Goal: Task Accomplishment & Management: Understand process/instructions

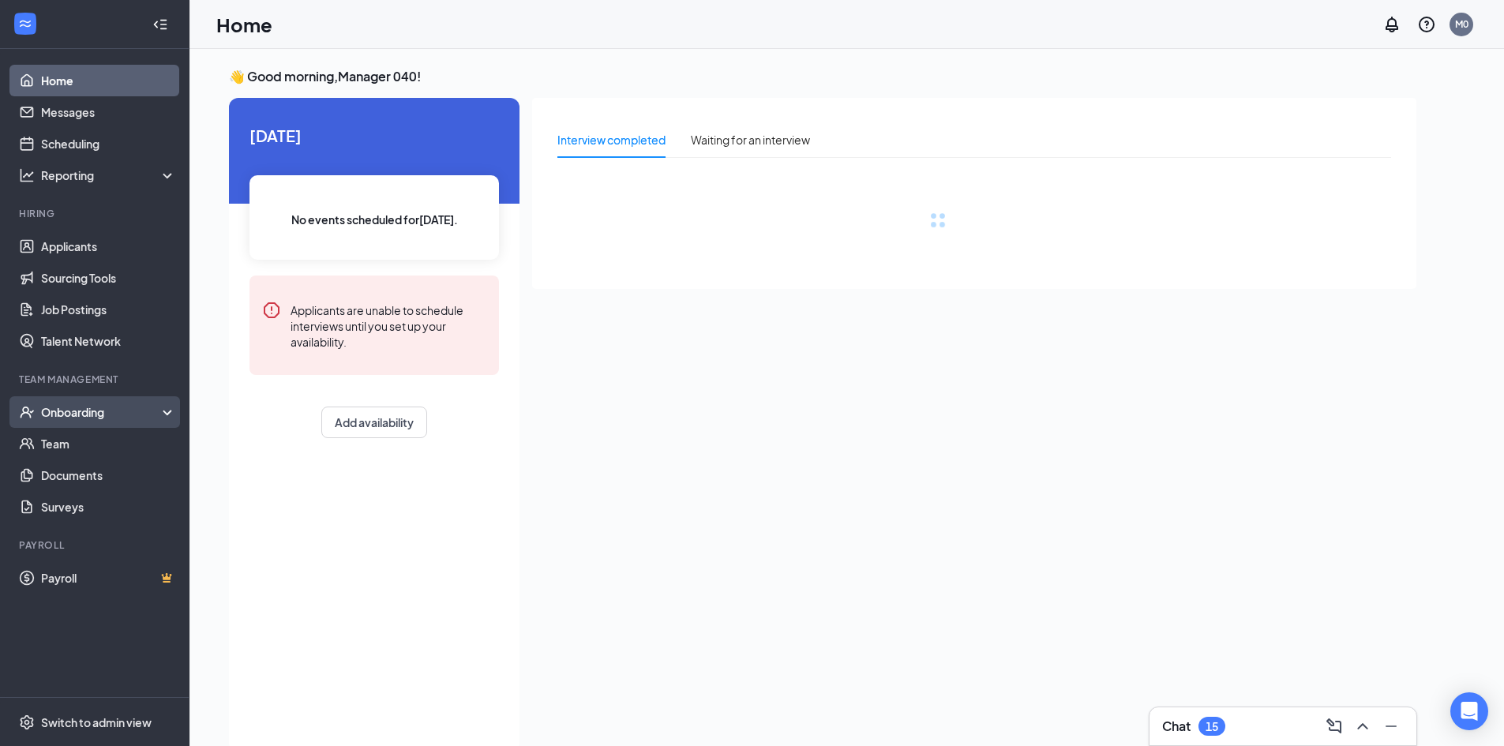
click at [80, 407] on div "Onboarding" at bounding box center [102, 412] width 122 height 16
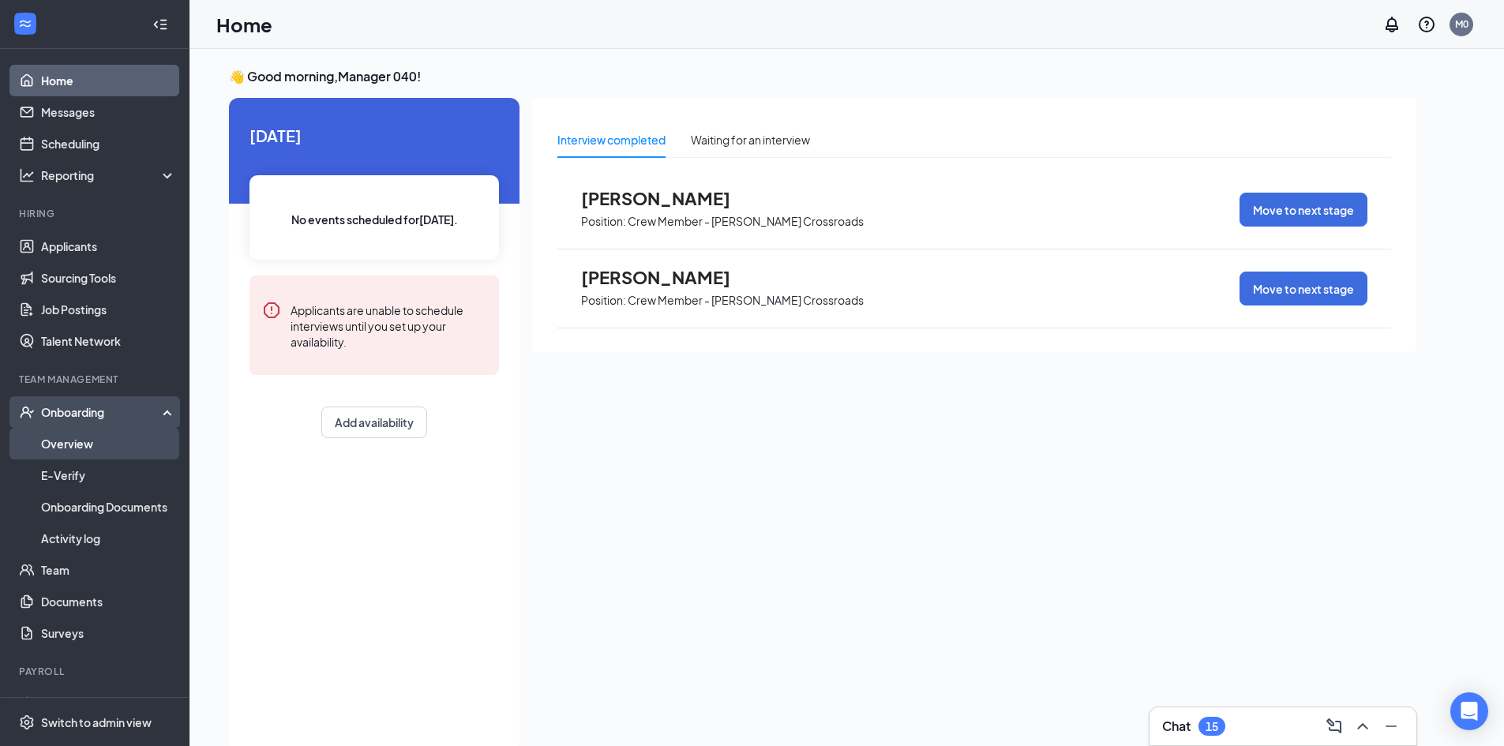
click at [84, 444] on link "Overview" at bounding box center [108, 444] width 135 height 32
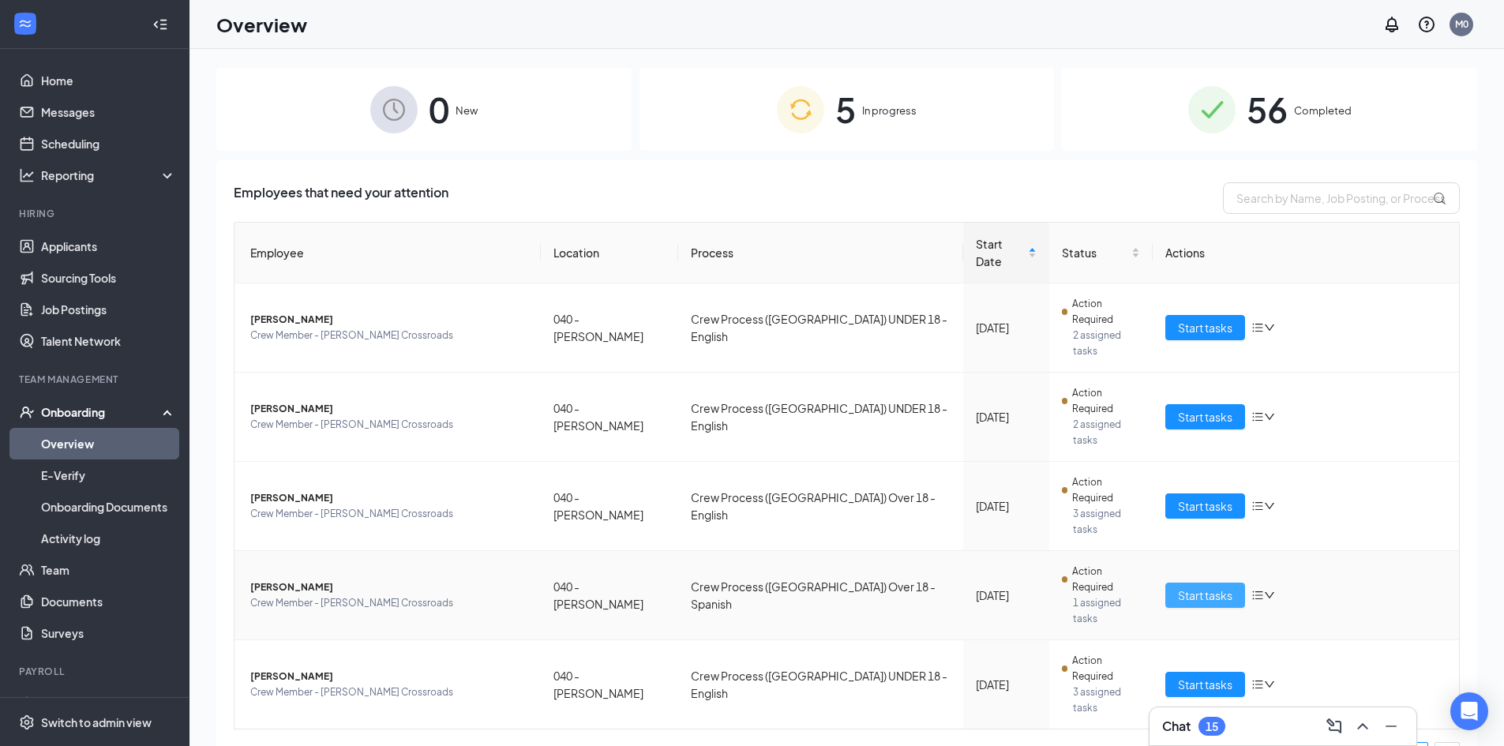
click at [1226, 587] on span "Start tasks" at bounding box center [1205, 595] width 54 height 17
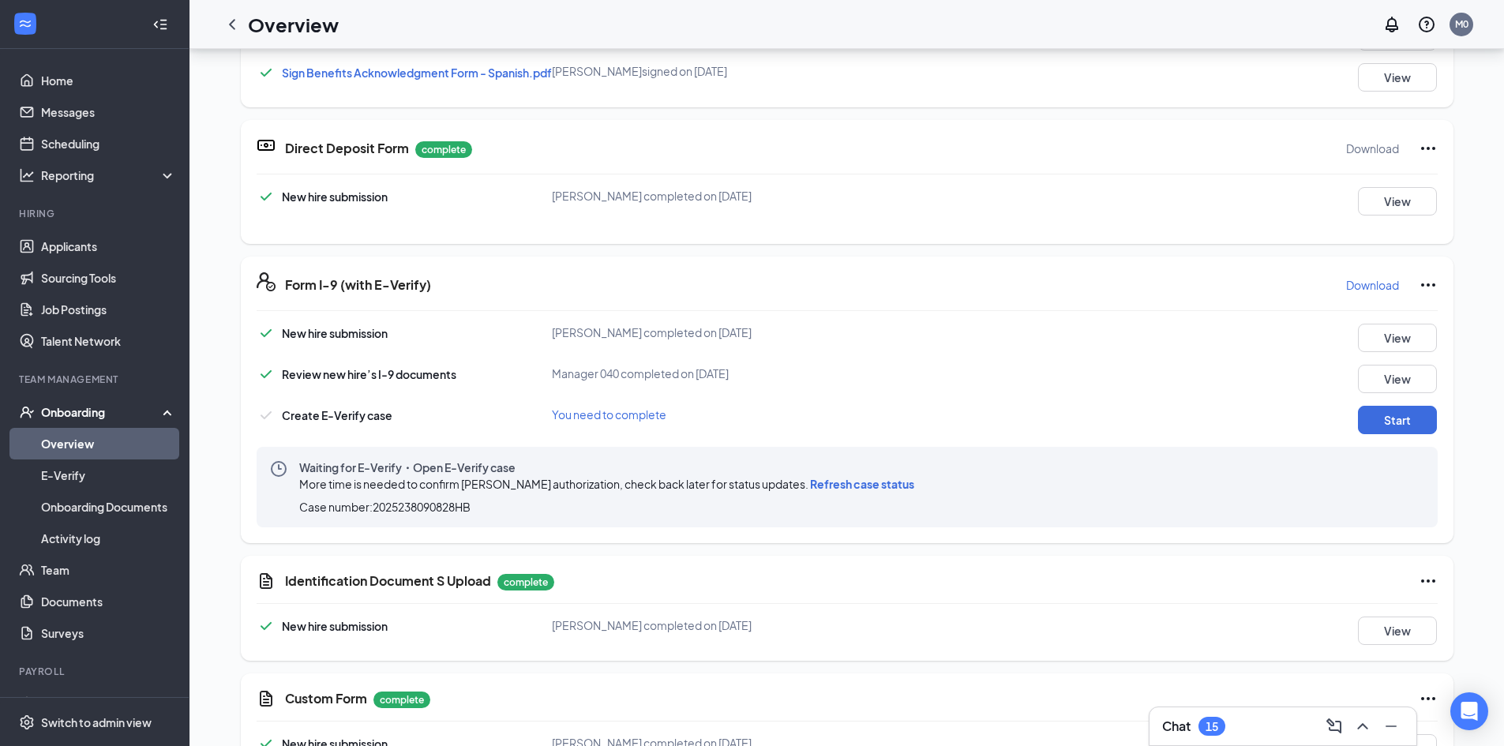
scroll to position [474, 0]
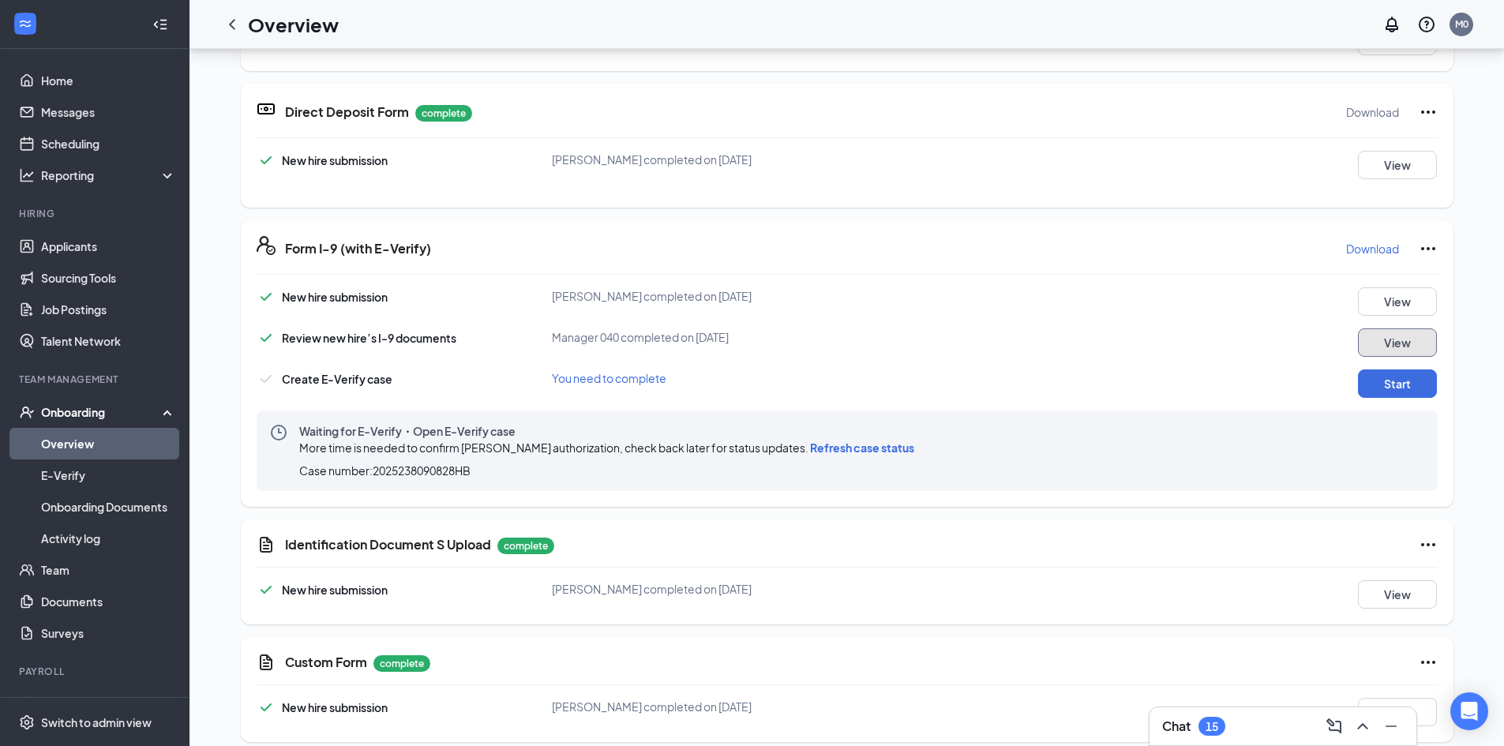
click at [1400, 356] on button "View" at bounding box center [1397, 342] width 79 height 28
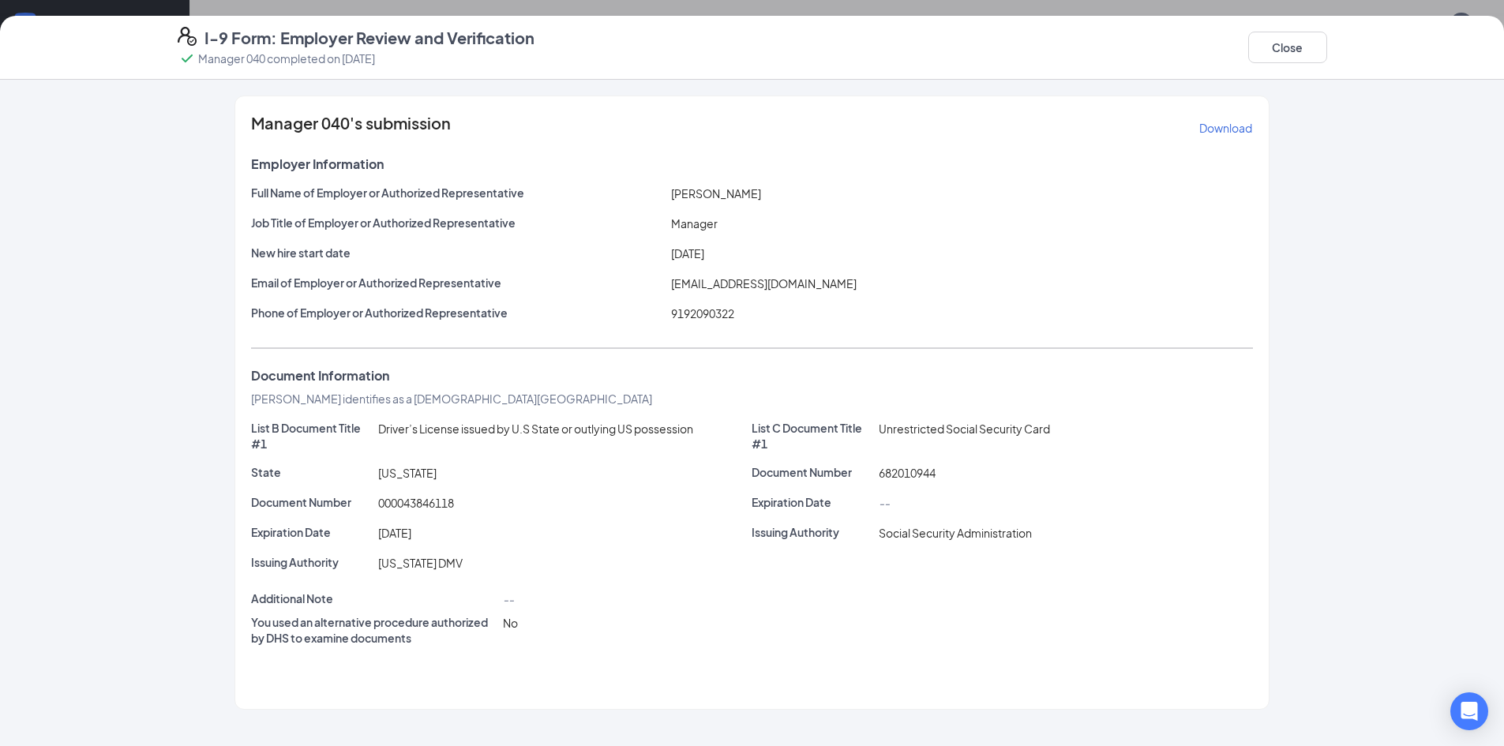
scroll to position [553, 0]
